Goal: Navigation & Orientation: Understand site structure

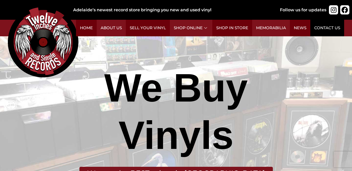
click at [327, 26] on link "Contact Us" at bounding box center [328, 28] width 34 height 17
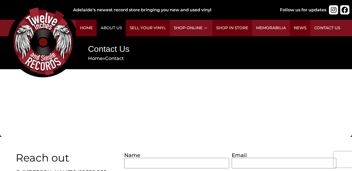
click at [114, 27] on link "About Us" at bounding box center [111, 28] width 29 height 17
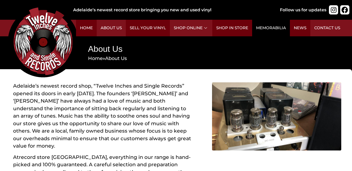
click at [266, 28] on link "Memorabilia" at bounding box center [271, 28] width 38 height 17
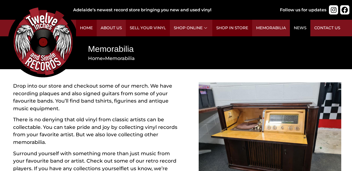
click at [303, 27] on link "News" at bounding box center [300, 28] width 20 height 17
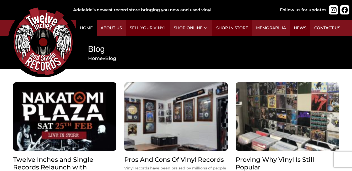
click at [88, 27] on link "Home" at bounding box center [86, 28] width 21 height 17
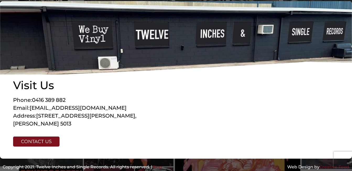
scroll to position [1345, 0]
